Goal: Task Accomplishment & Management: Use online tool/utility

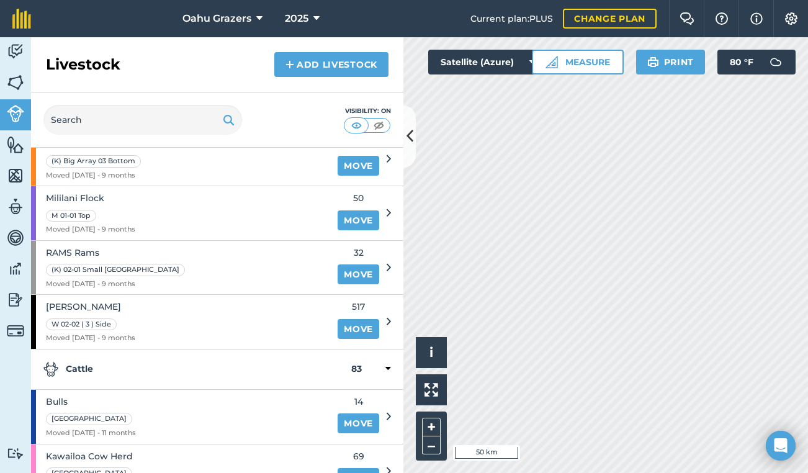
scroll to position [320, 0]
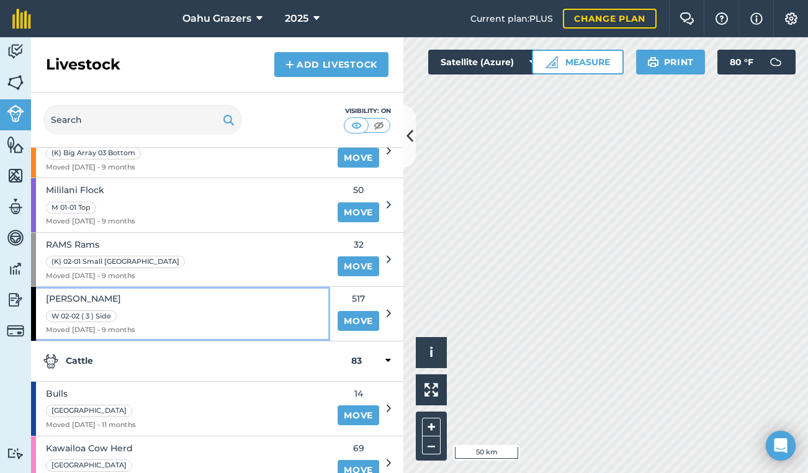
click at [130, 326] on span "Moved [DATE] - 9 months" at bounding box center [90, 329] width 89 height 11
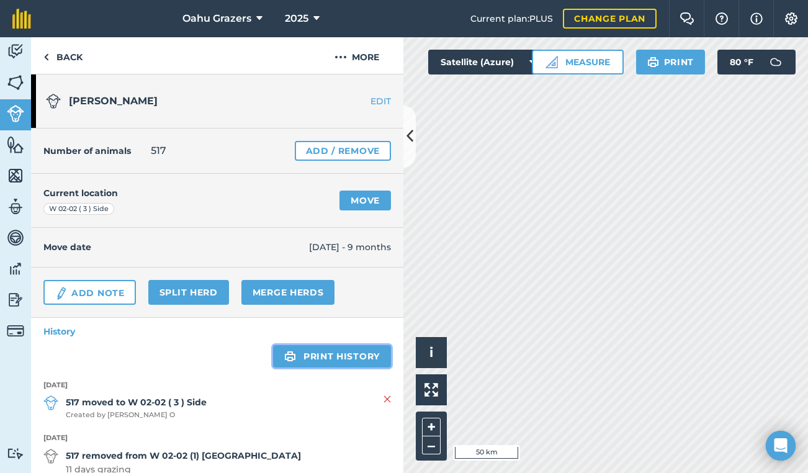
click at [310, 359] on link "Print history" at bounding box center [332, 356] width 118 height 22
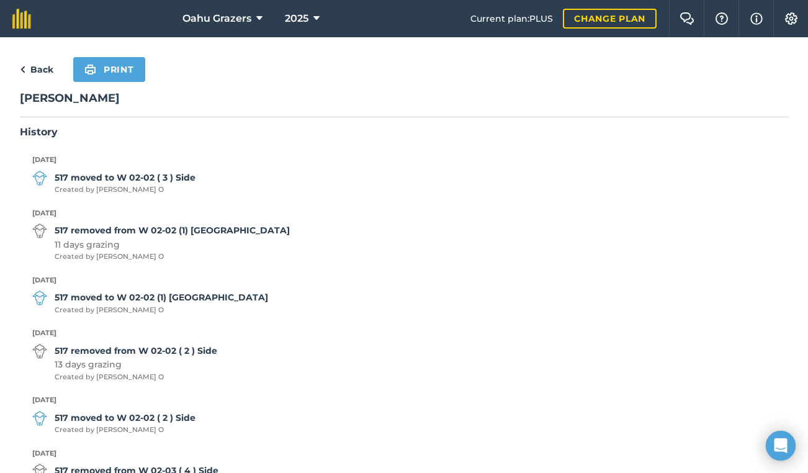
click at [38, 71] on link "Back" at bounding box center [36, 69] width 33 height 15
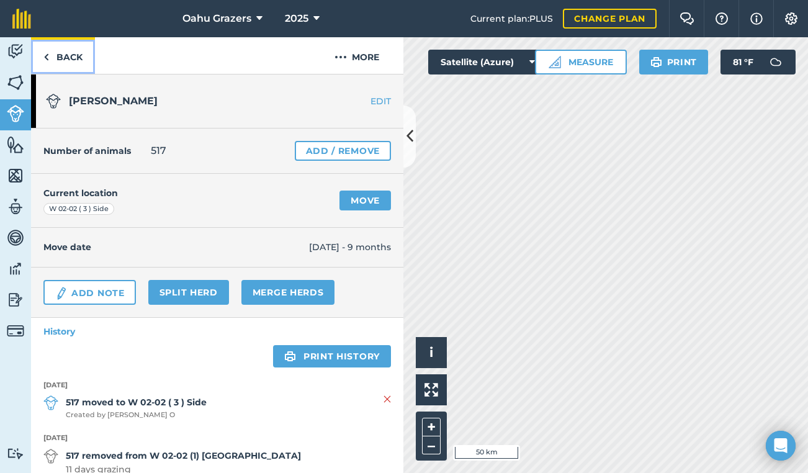
click at [47, 59] on img at bounding box center [46, 57] width 6 height 15
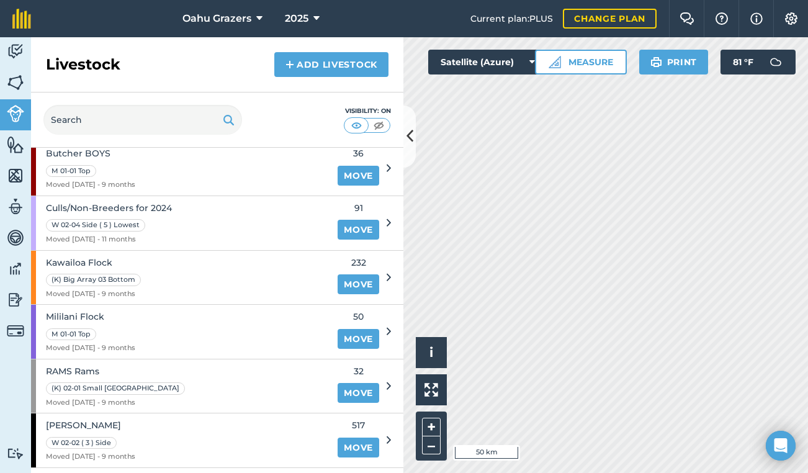
scroll to position [198, 0]
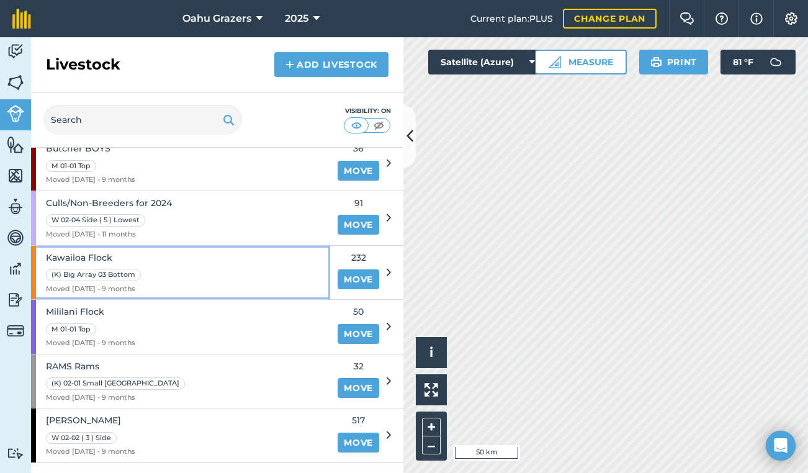
click at [150, 283] on div "Kawailoa Flock (K) Big Array 03 Bottom Moved [DATE] - 9 months" at bounding box center [180, 273] width 299 height 54
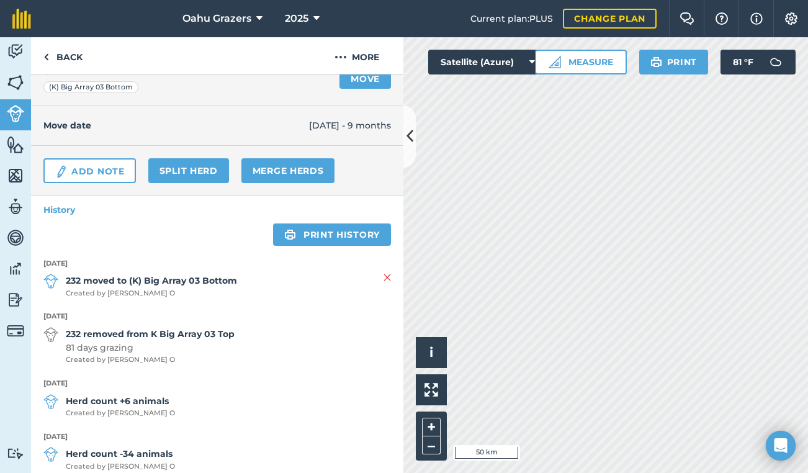
scroll to position [138, 0]
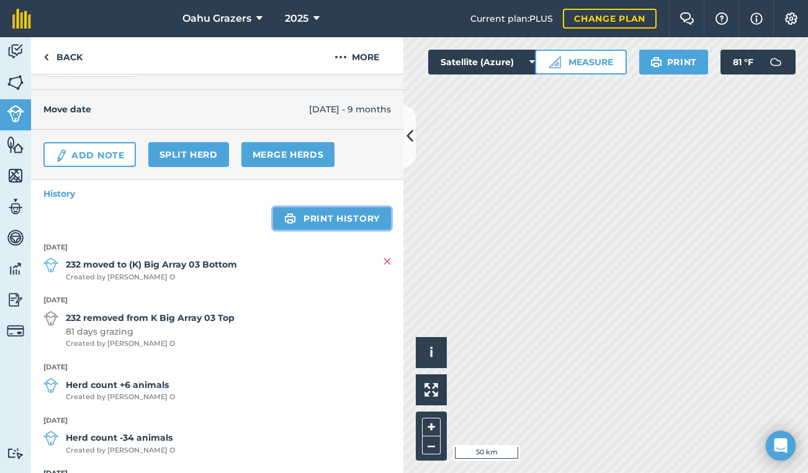
click at [317, 220] on link "Print history" at bounding box center [332, 218] width 118 height 22
